Goal: Information Seeking & Learning: Learn about a topic

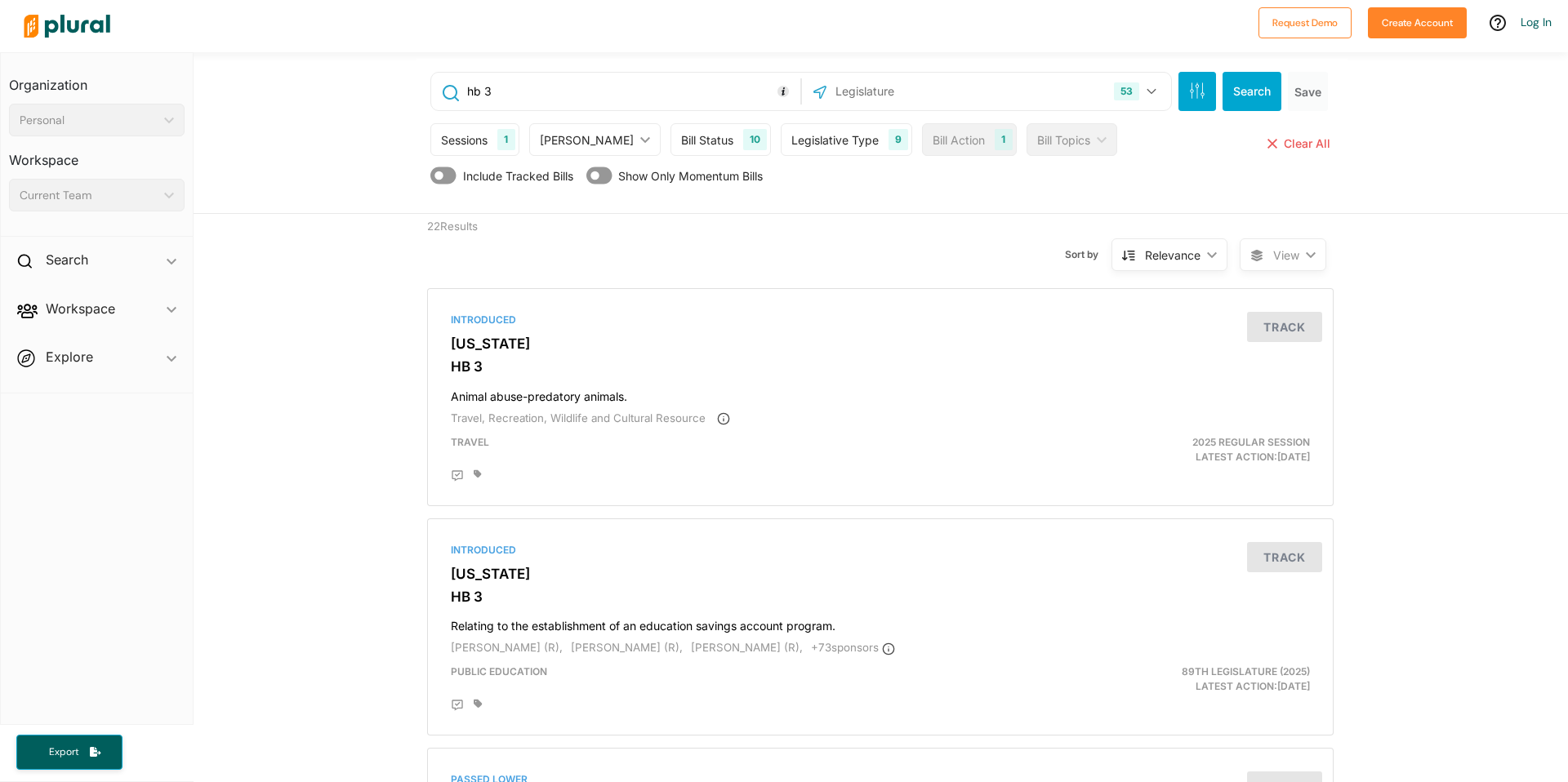
click at [834, 130] on div "Legislative Type 9" at bounding box center [846, 139] width 131 height 33
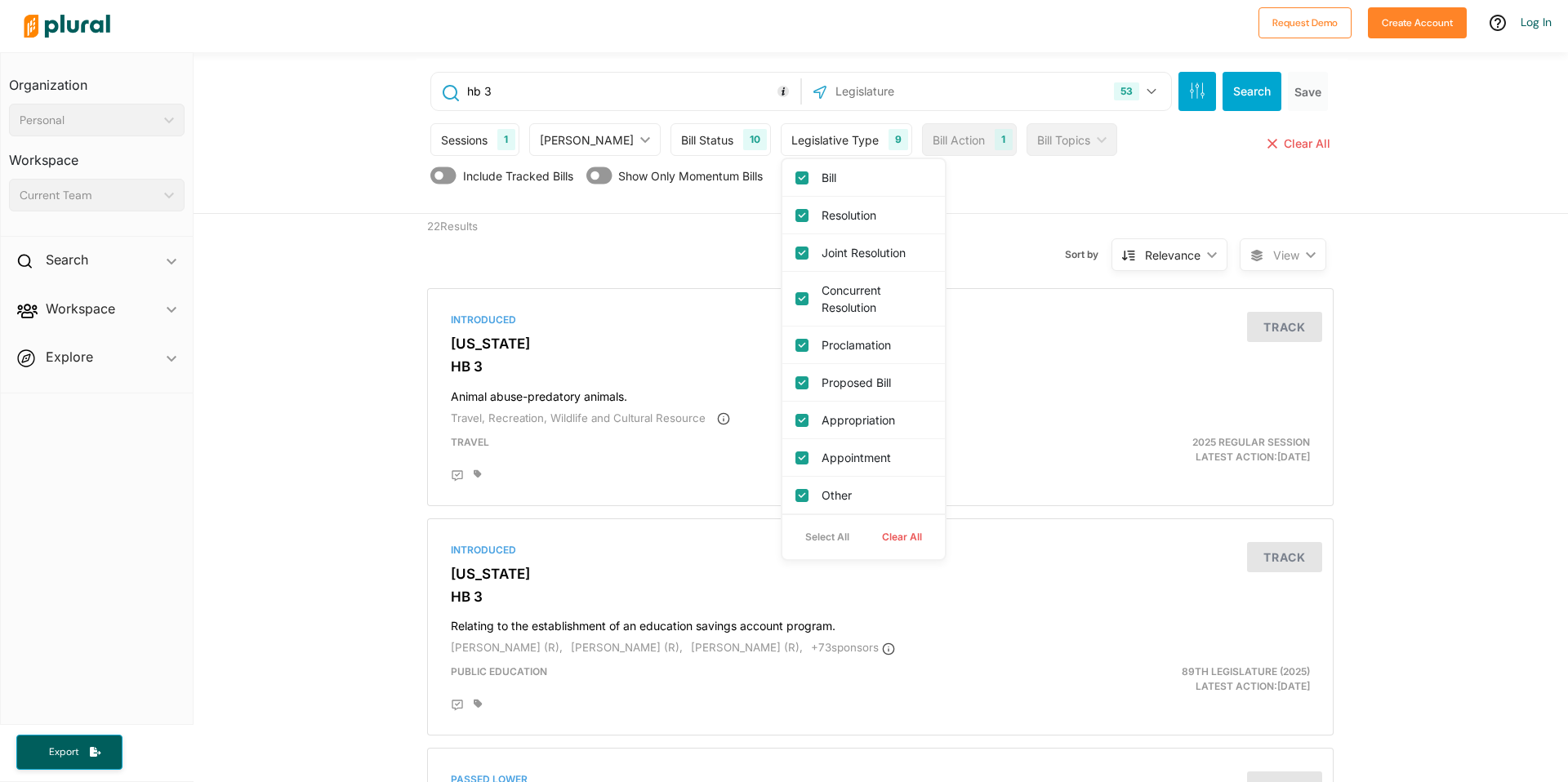
click at [999, 205] on div "hb 3 53 US Congress [US_STATE] [US_STATE] [US_STATE] [US_STATE] [US_STATE] [US_…" at bounding box center [881, 136] width 931 height 155
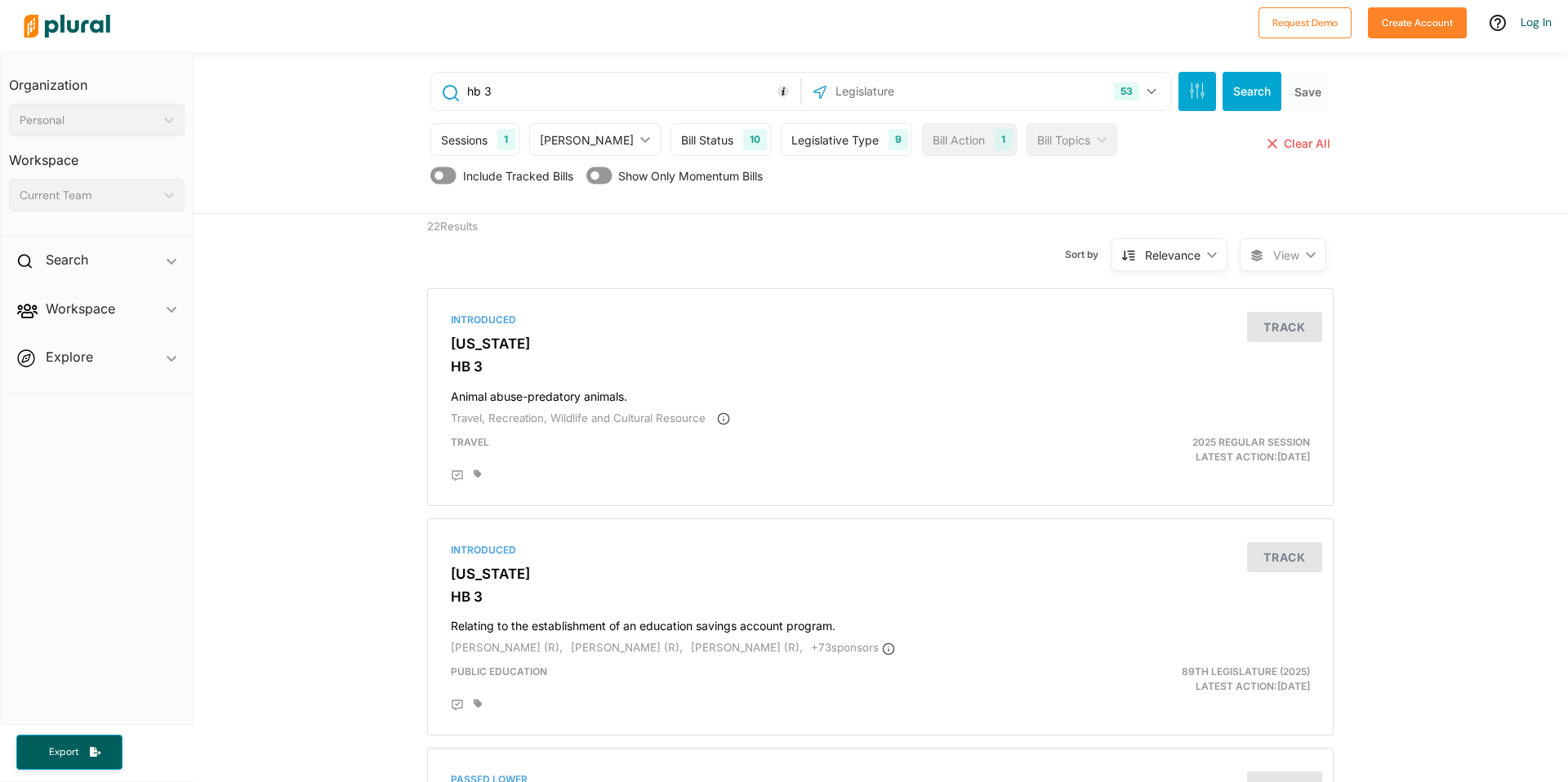
click at [818, 136] on div "Legislative Type" at bounding box center [835, 139] width 88 height 17
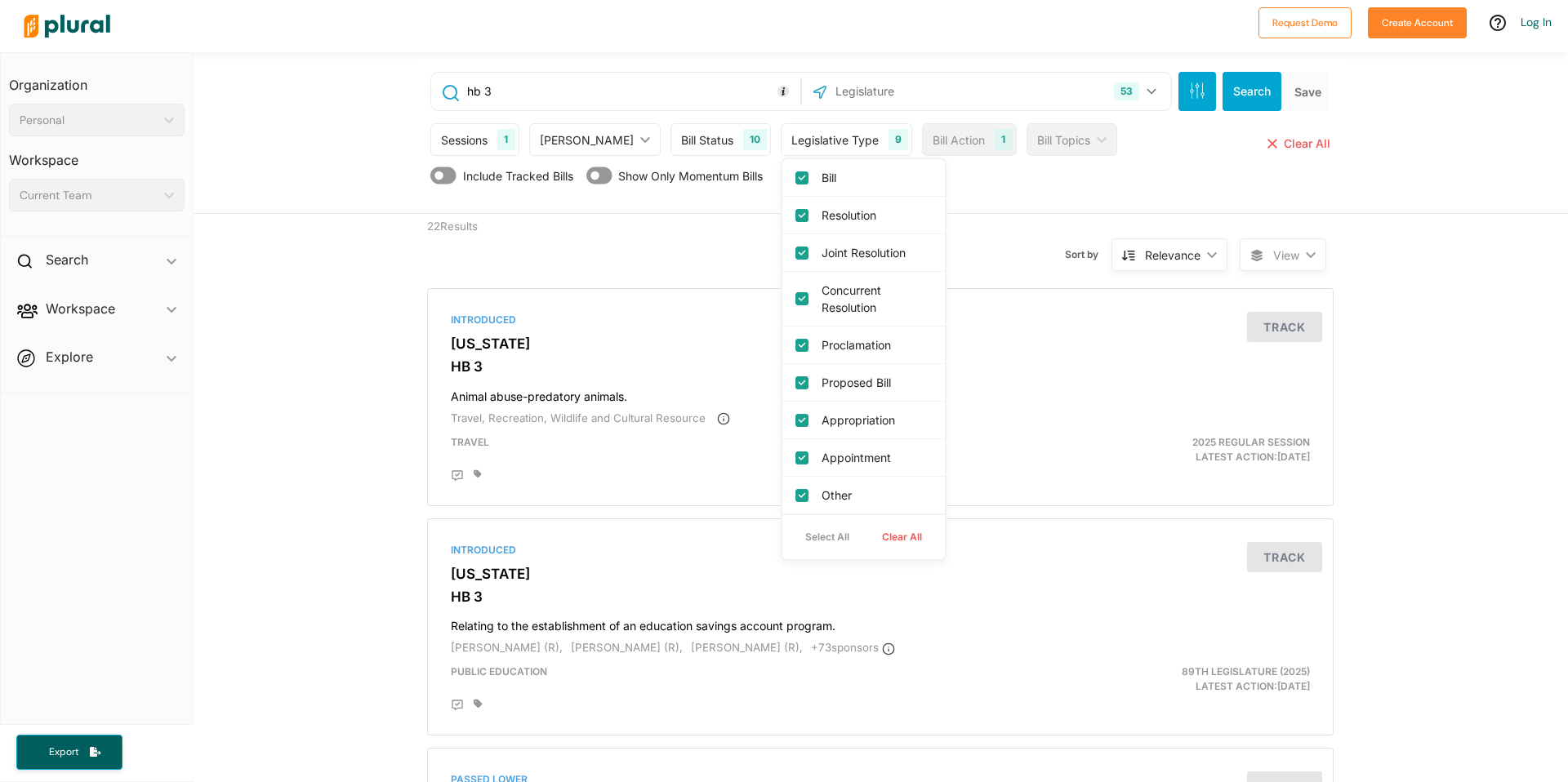
click at [941, 222] on div "Sort by Relevance ic_keyboard_arrow_down Relevance Latest Action Latest Action …" at bounding box center [967, 244] width 543 height 62
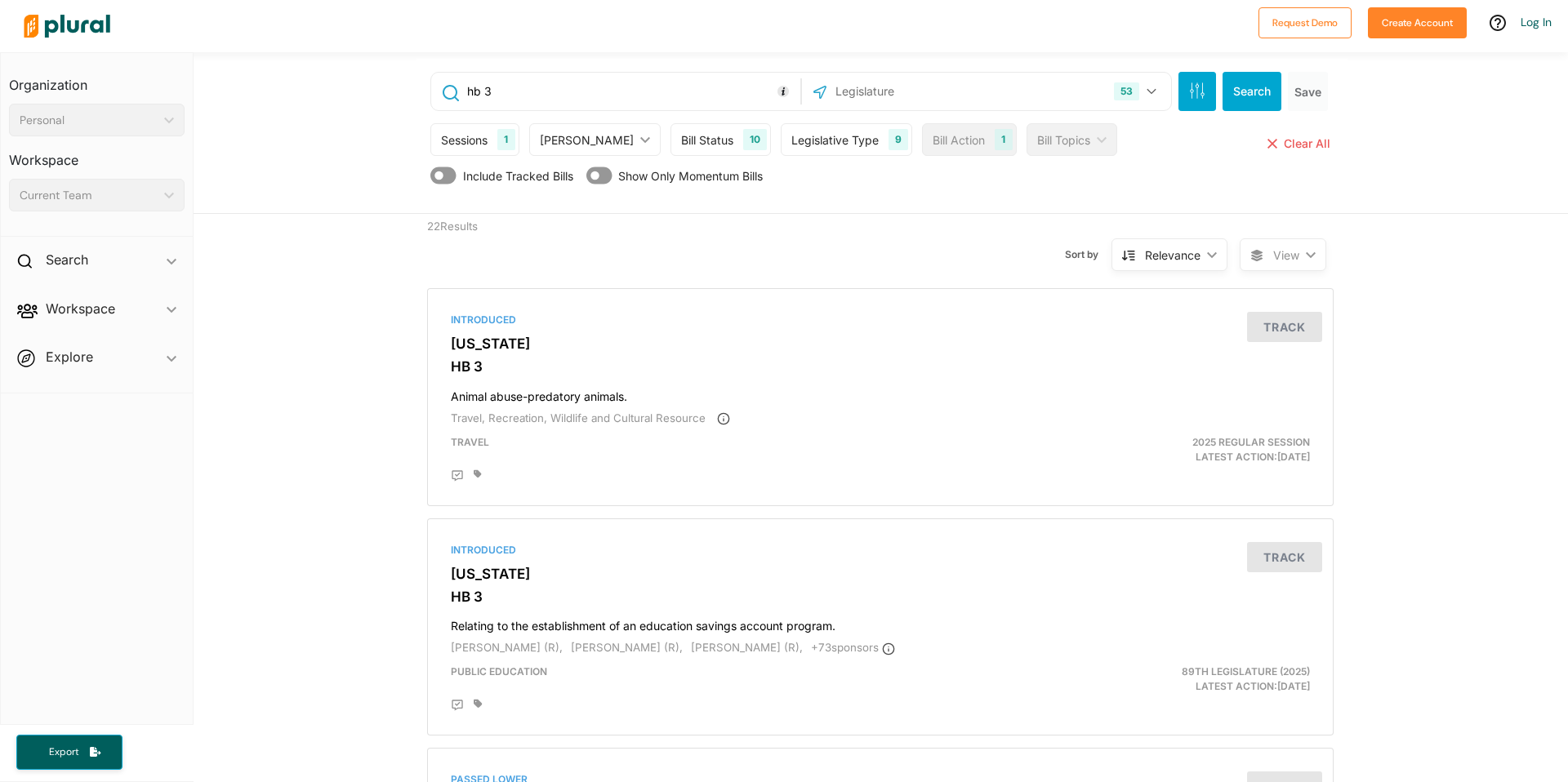
click at [681, 143] on div "Bill Status" at bounding box center [707, 139] width 52 height 17
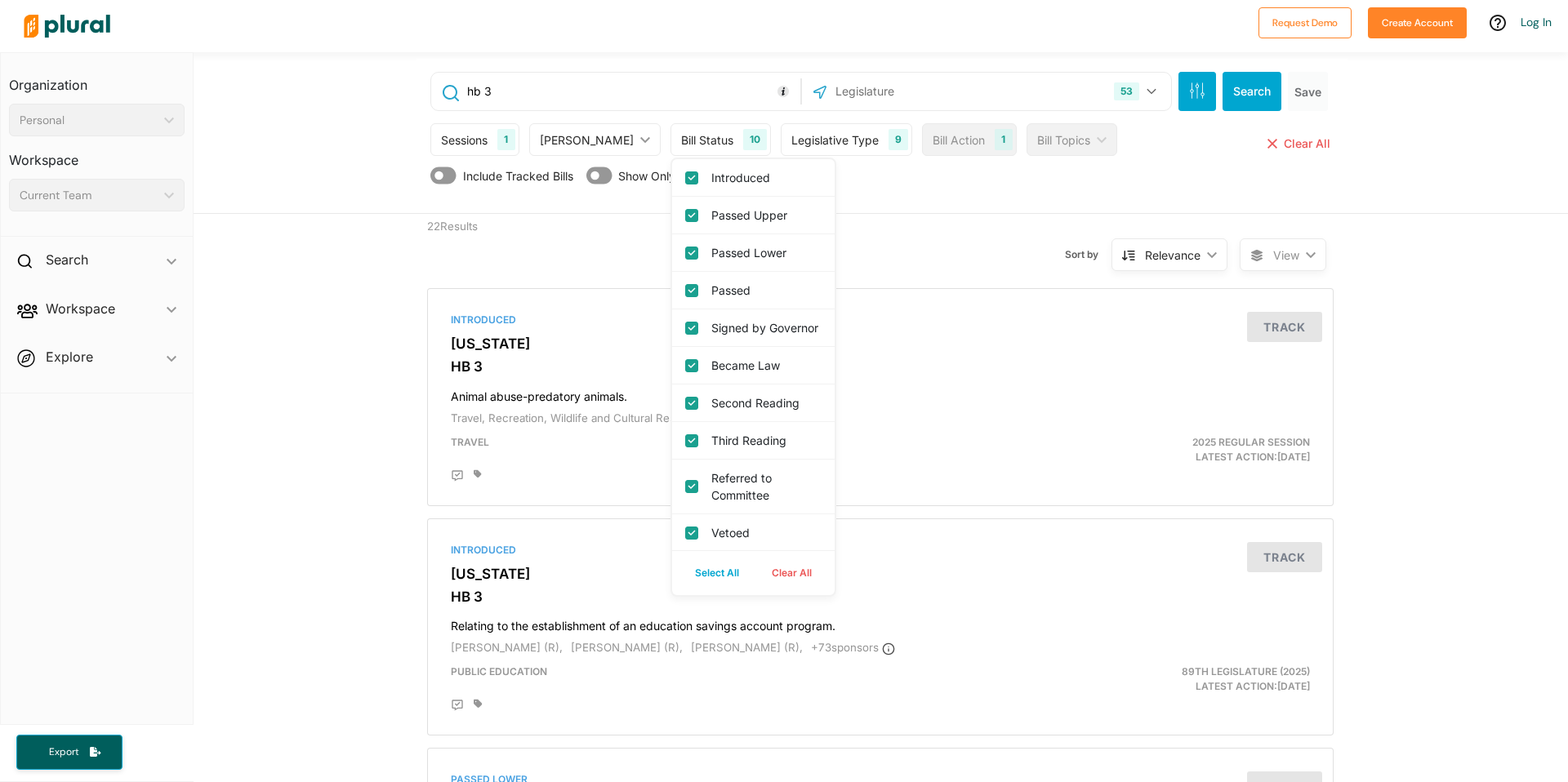
click at [918, 221] on div "Sort by Relevance ic_keyboard_arrow_down Relevance Latest Action Latest Action …" at bounding box center [967, 244] width 543 height 62
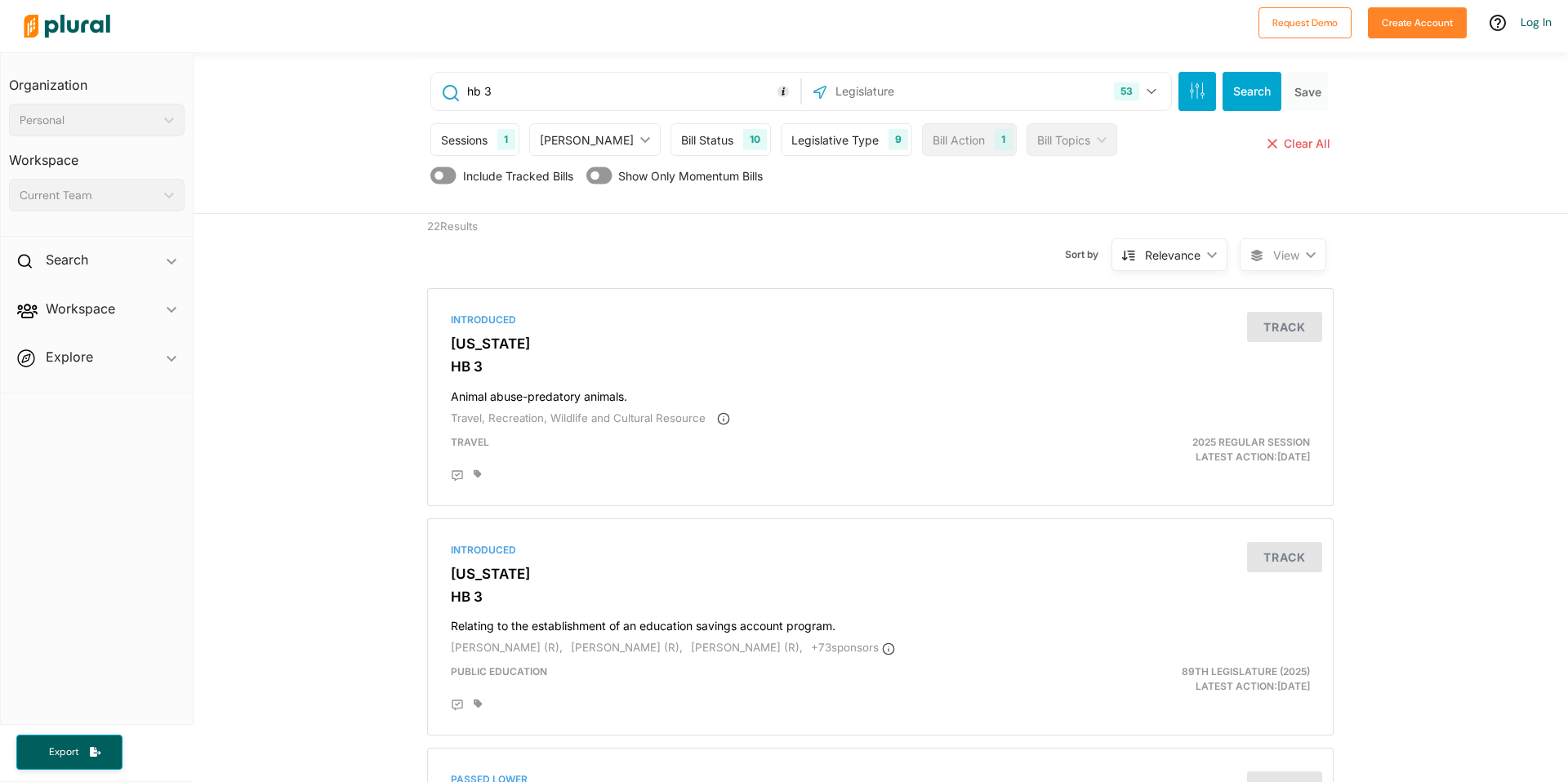
click at [591, 178] on icon at bounding box center [599, 176] width 26 height 23
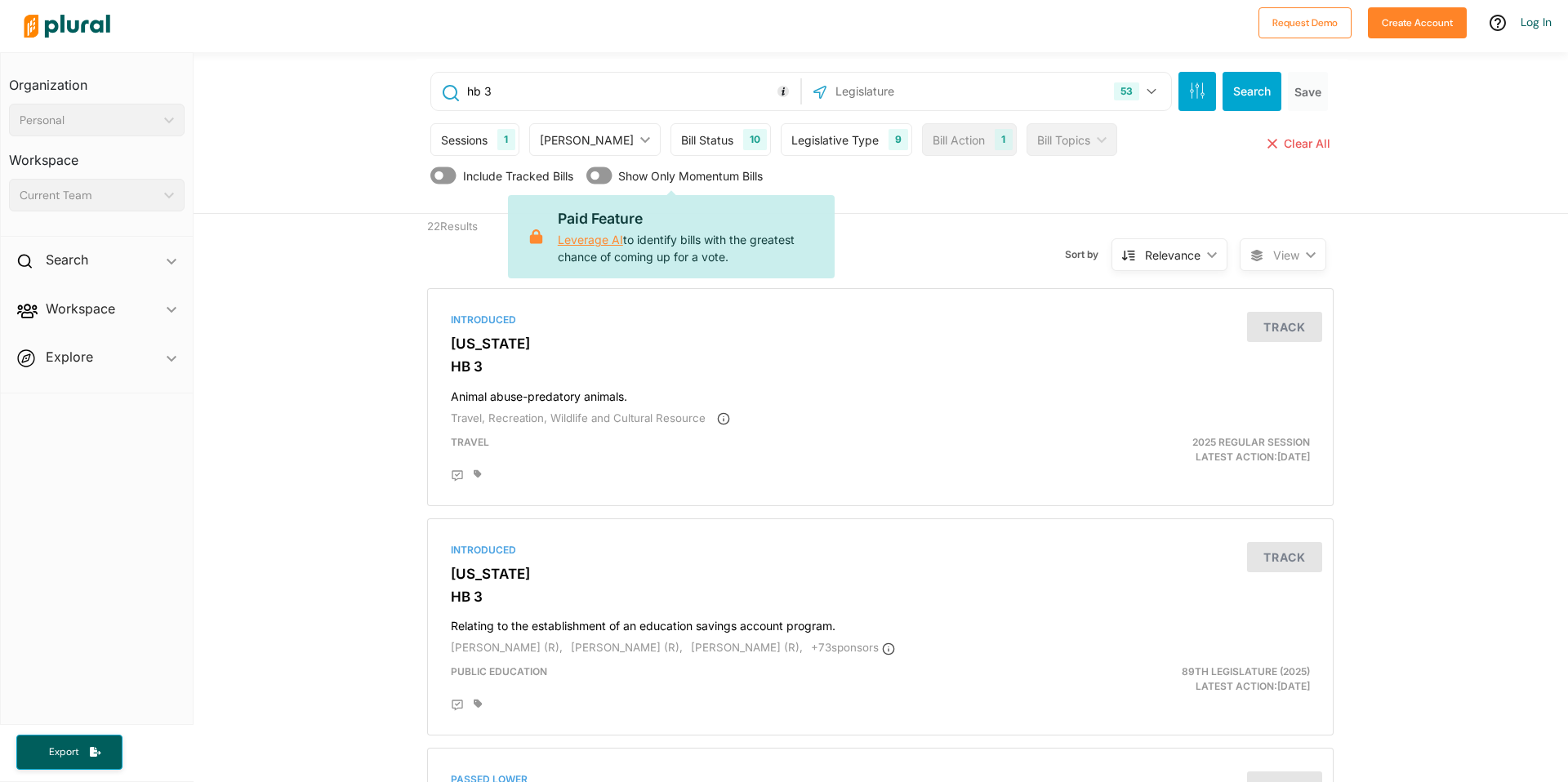
click at [914, 208] on div "hb 3 53 US Congress [US_STATE] [US_STATE] [US_STATE] [US_STATE] [US_STATE] [US_…" at bounding box center [881, 136] width 931 height 155
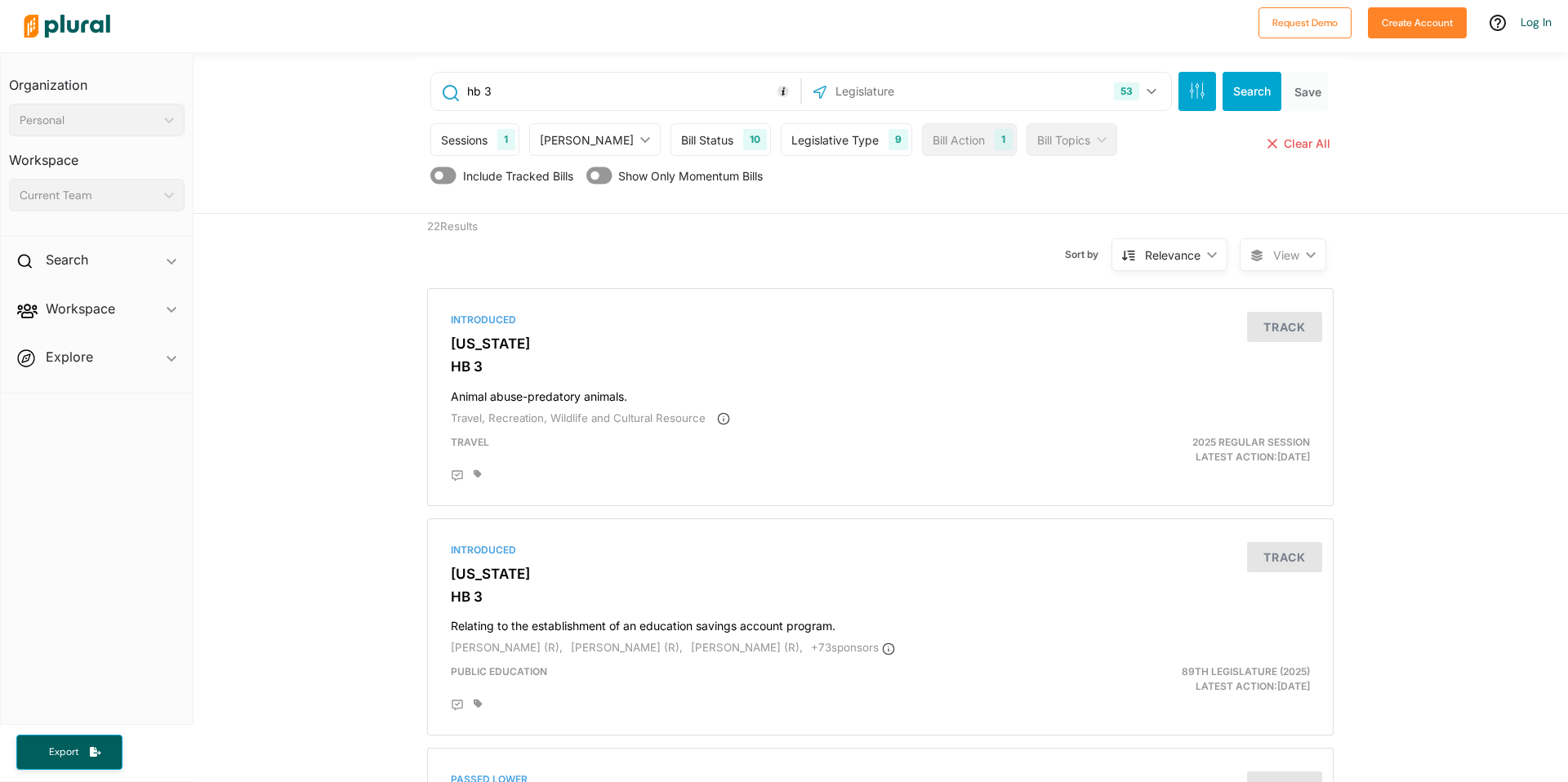
click at [1201, 257] on icon "ic_keyboard_arrow_down" at bounding box center [1209, 255] width 16 height 7
click at [1307, 263] on span "View ic_keyboard_arrow_down" at bounding box center [1283, 255] width 87 height 33
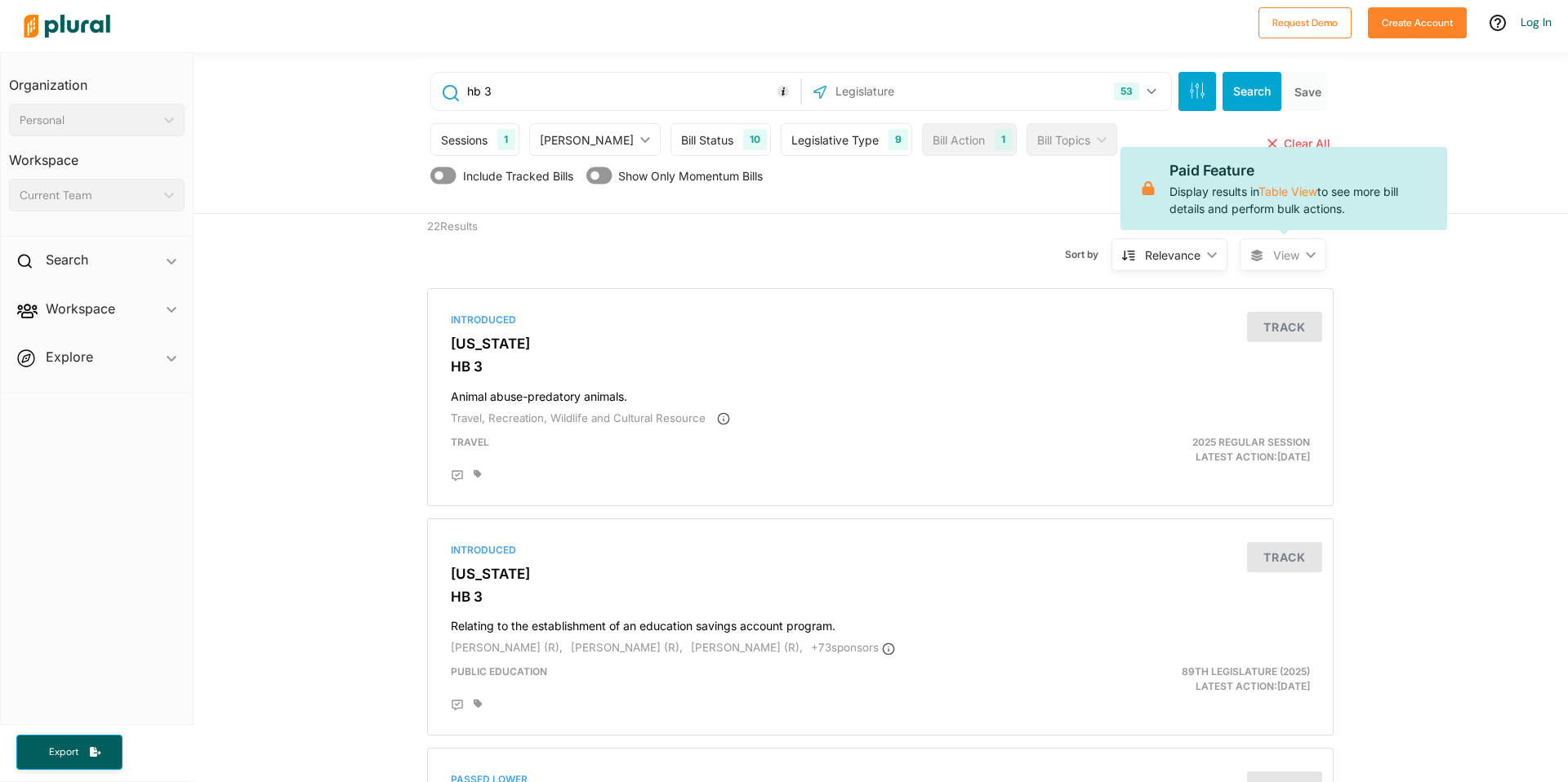
click at [1286, 253] on span "View" at bounding box center [1286, 255] width 26 height 17
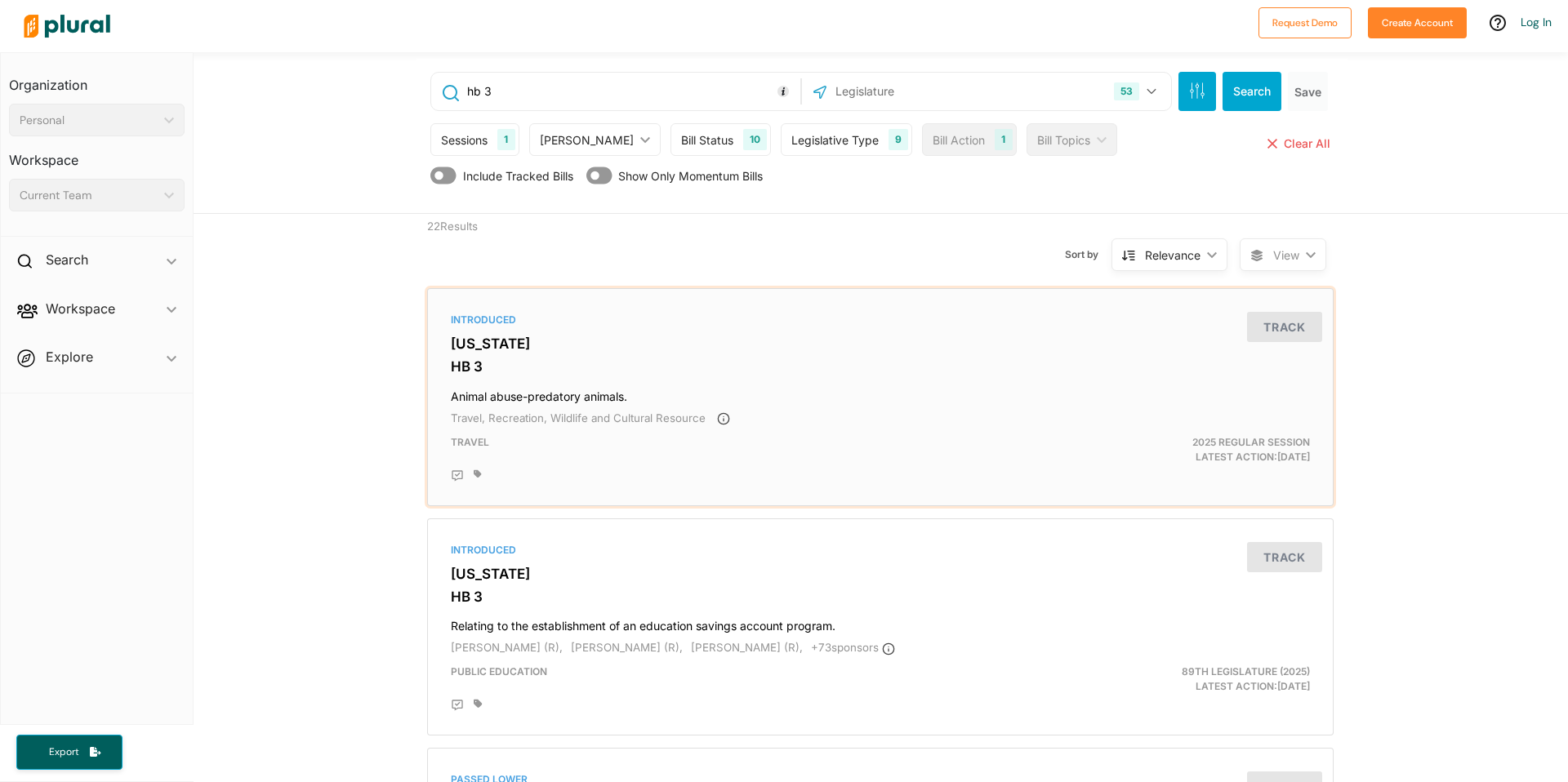
click at [532, 383] on h4 "Animal abuse-predatory animals." at bounding box center [880, 392] width 859 height 22
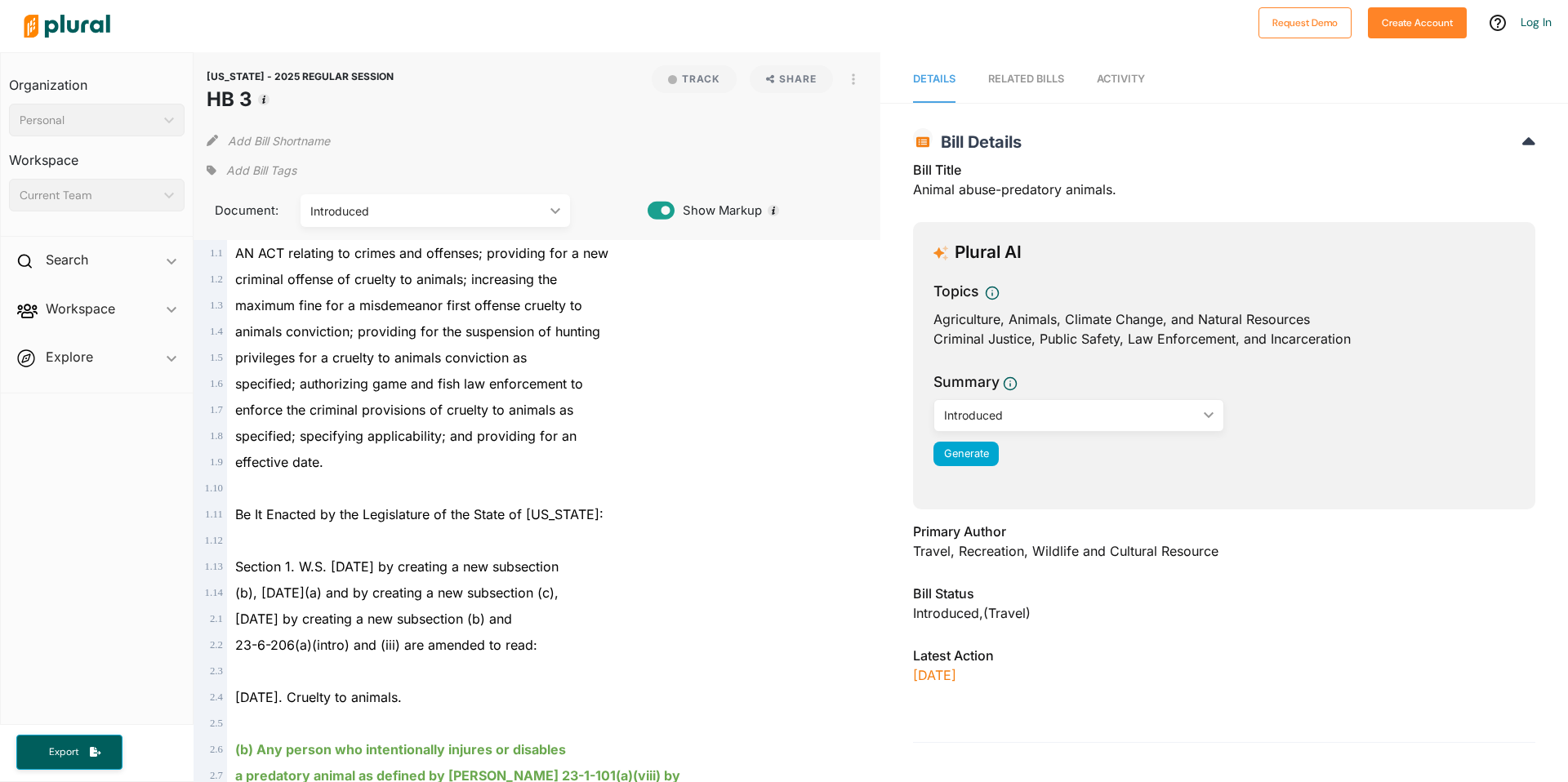
click at [1128, 80] on span "Activity" at bounding box center [1121, 79] width 48 height 13
